Goal: Transaction & Acquisition: Download file/media

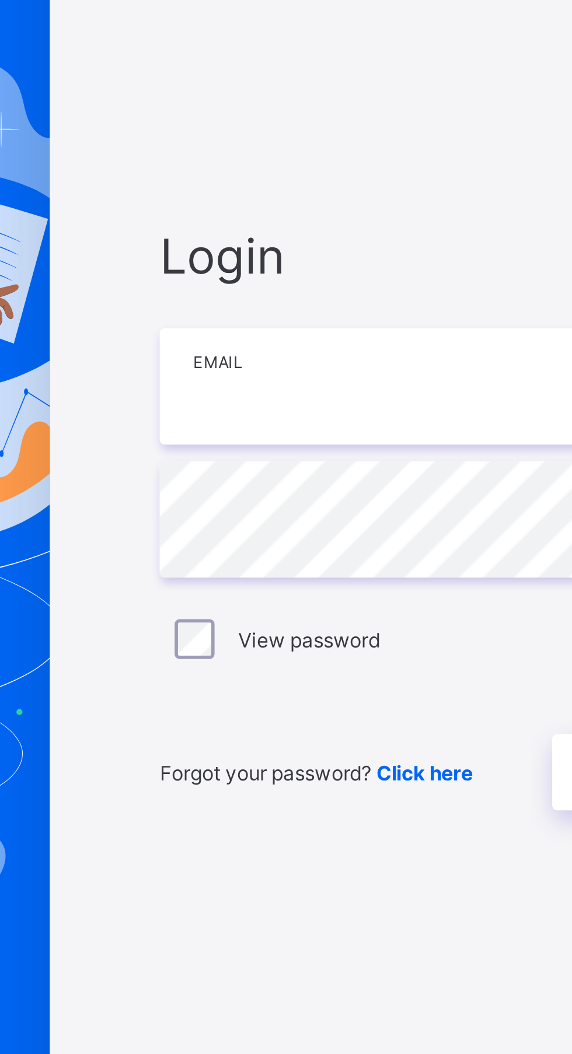
click at [294, 512] on input "email" at bounding box center [380, 492] width 303 height 41
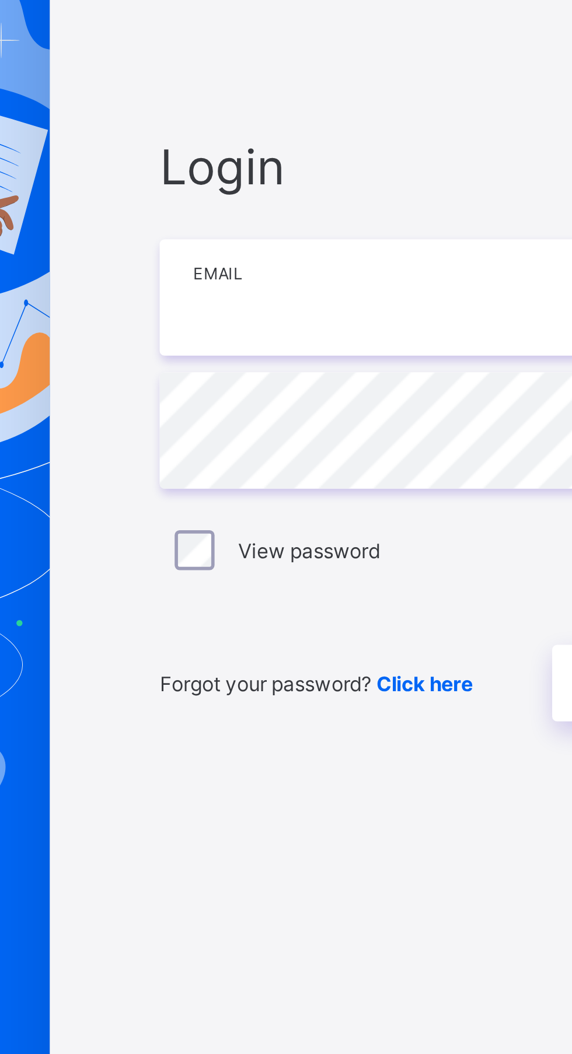
type input "**********"
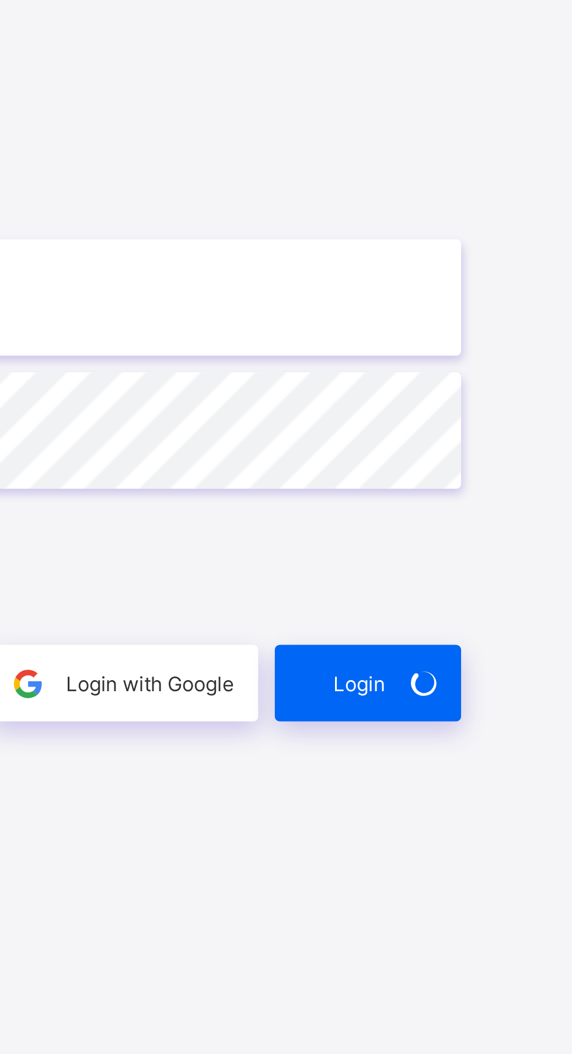
click at [515, 633] on icon at bounding box center [519, 627] width 13 height 12
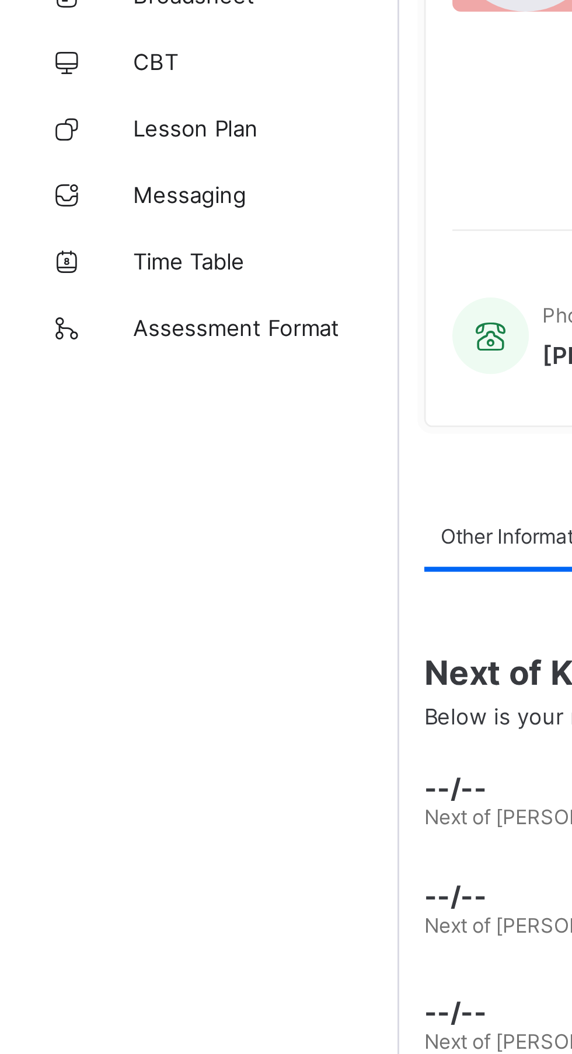
click at [73, 249] on link "Messaging" at bounding box center [70, 256] width 140 height 23
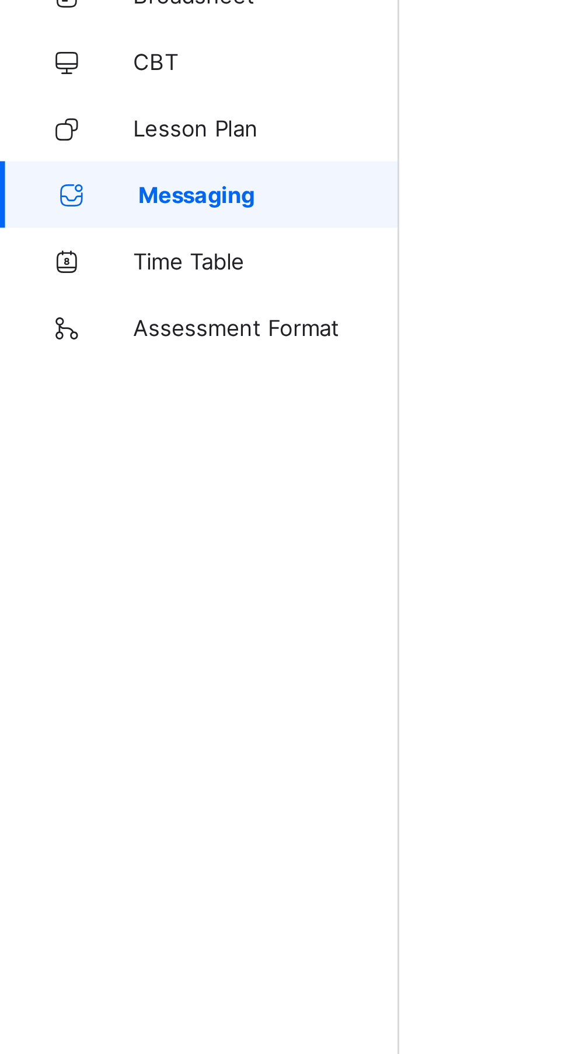
click at [71, 190] on span "Broadsheet" at bounding box center [93, 186] width 93 height 9
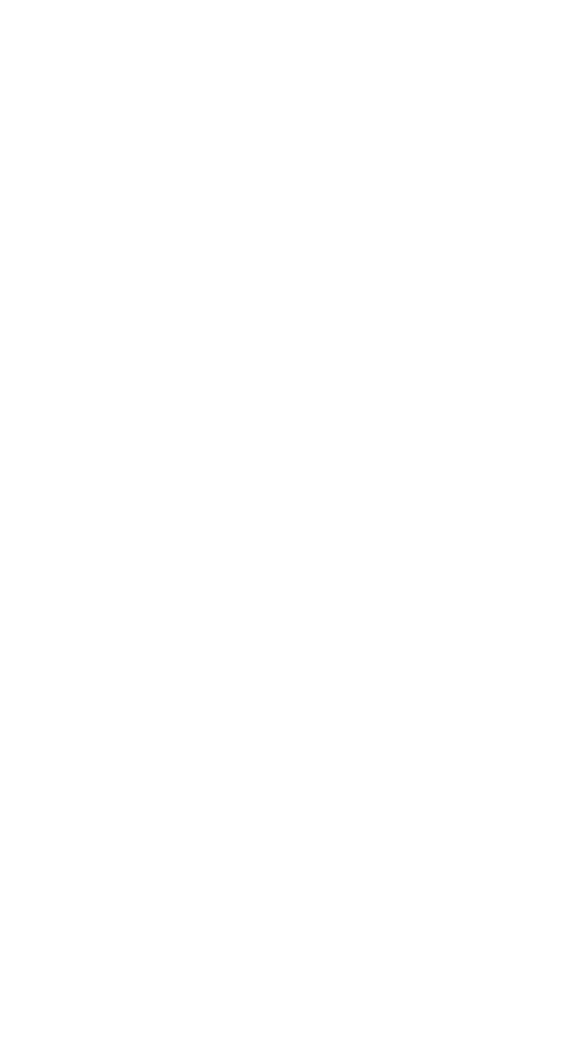
scroll to position [197, 0]
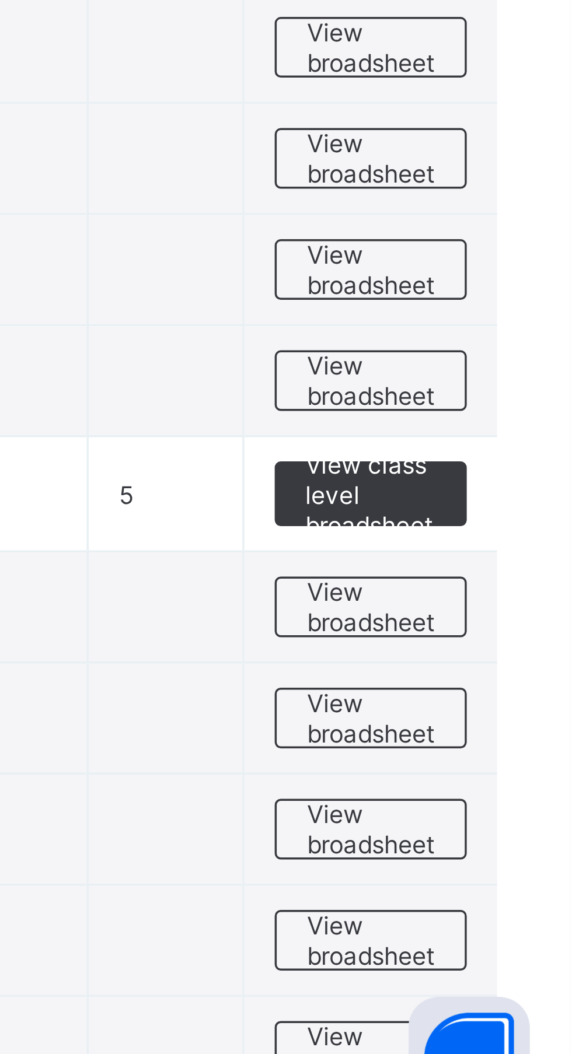
click at [520, 906] on span "View broadsheet" at bounding box center [514, 901] width 37 height 18
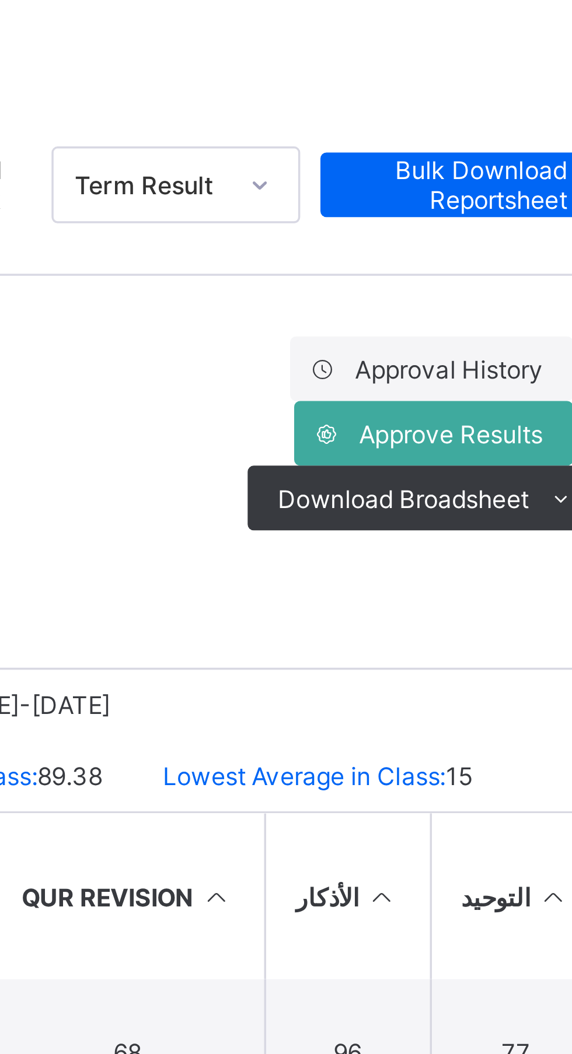
click at [539, 266] on span "Download Broadsheet" at bounding box center [505, 262] width 72 height 9
click at [0, 0] on li "PDF" at bounding box center [0, 0] width 0 height 0
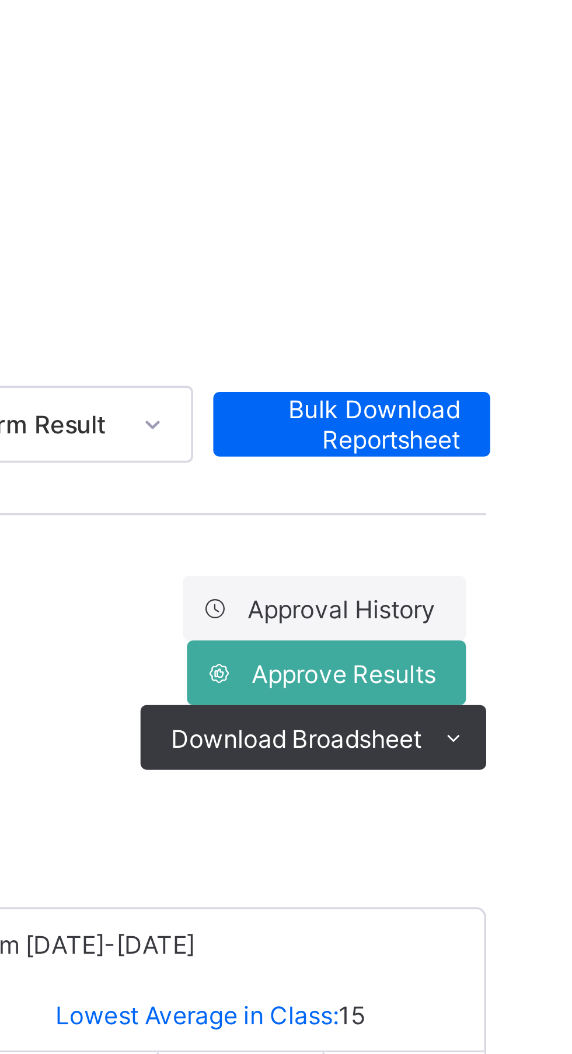
click at [0, 0] on ul "PDF Excel sheet" at bounding box center [0, 0] width 0 height 0
click at [0, 0] on li "PDF" at bounding box center [0, 0] width 0 height 0
